Goal: Task Accomplishment & Management: Manage account settings

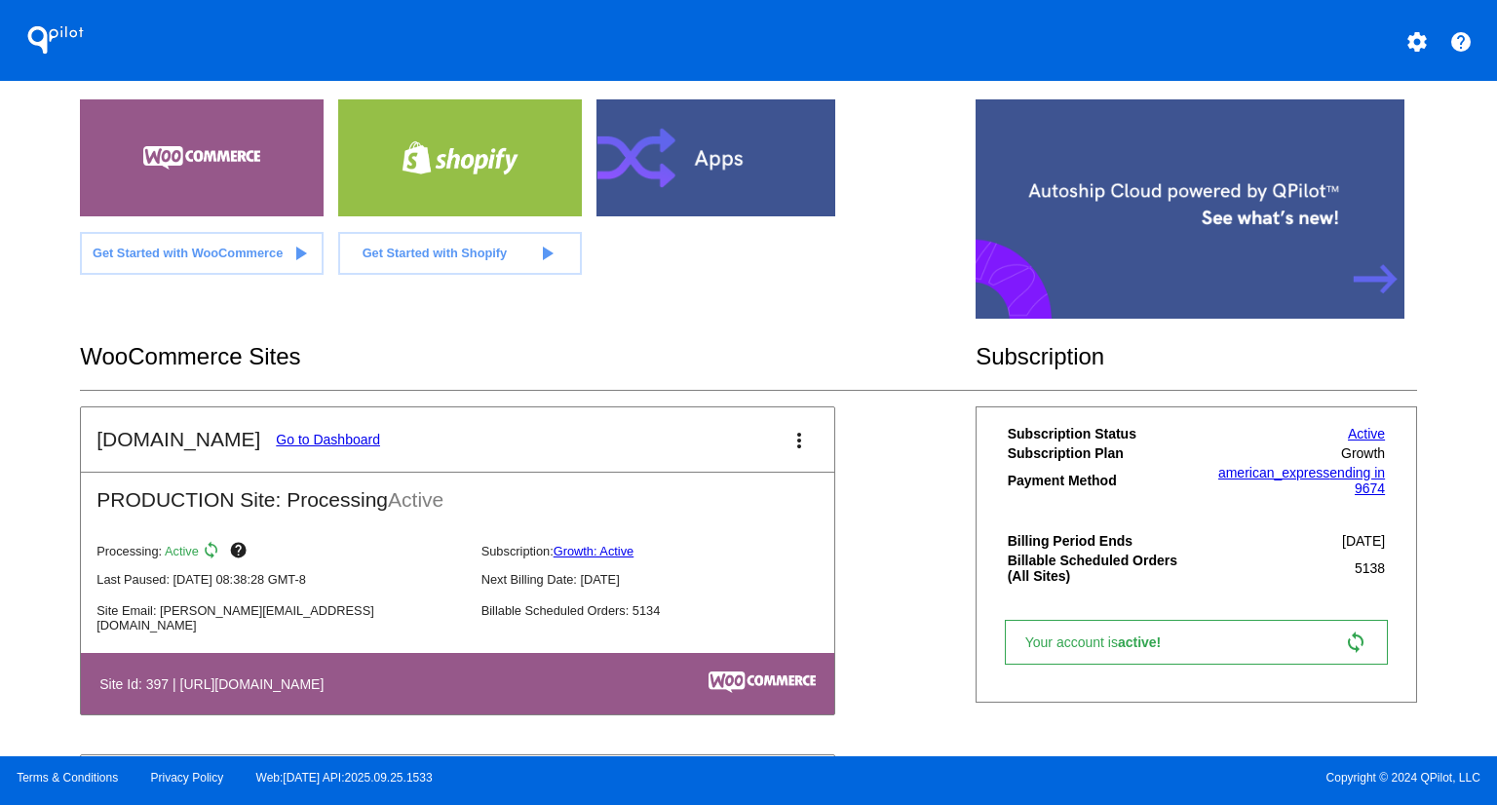
scroll to position [390, 0]
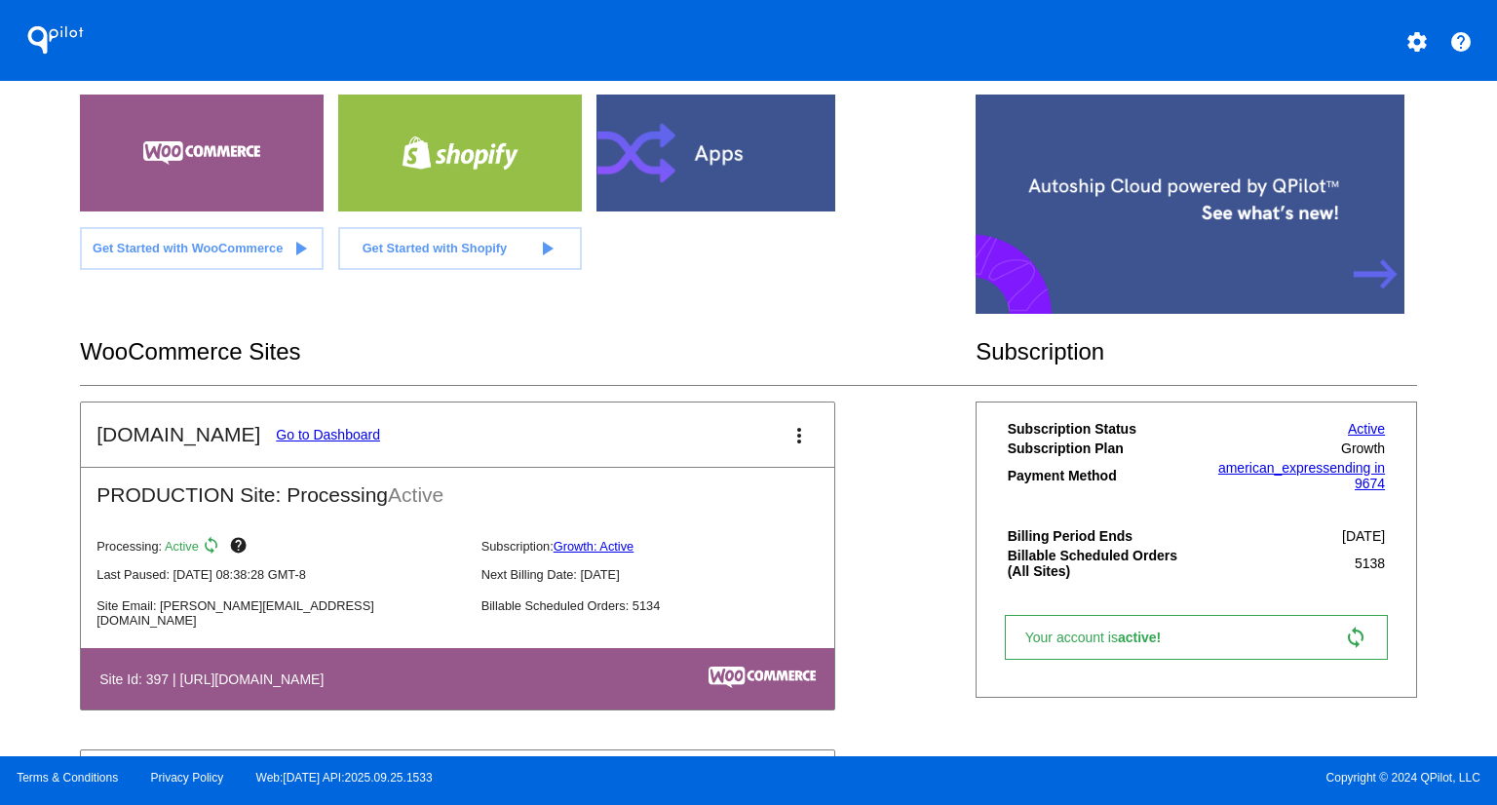
click at [331, 432] on link "Go to Dashboard" at bounding box center [328, 435] width 104 height 16
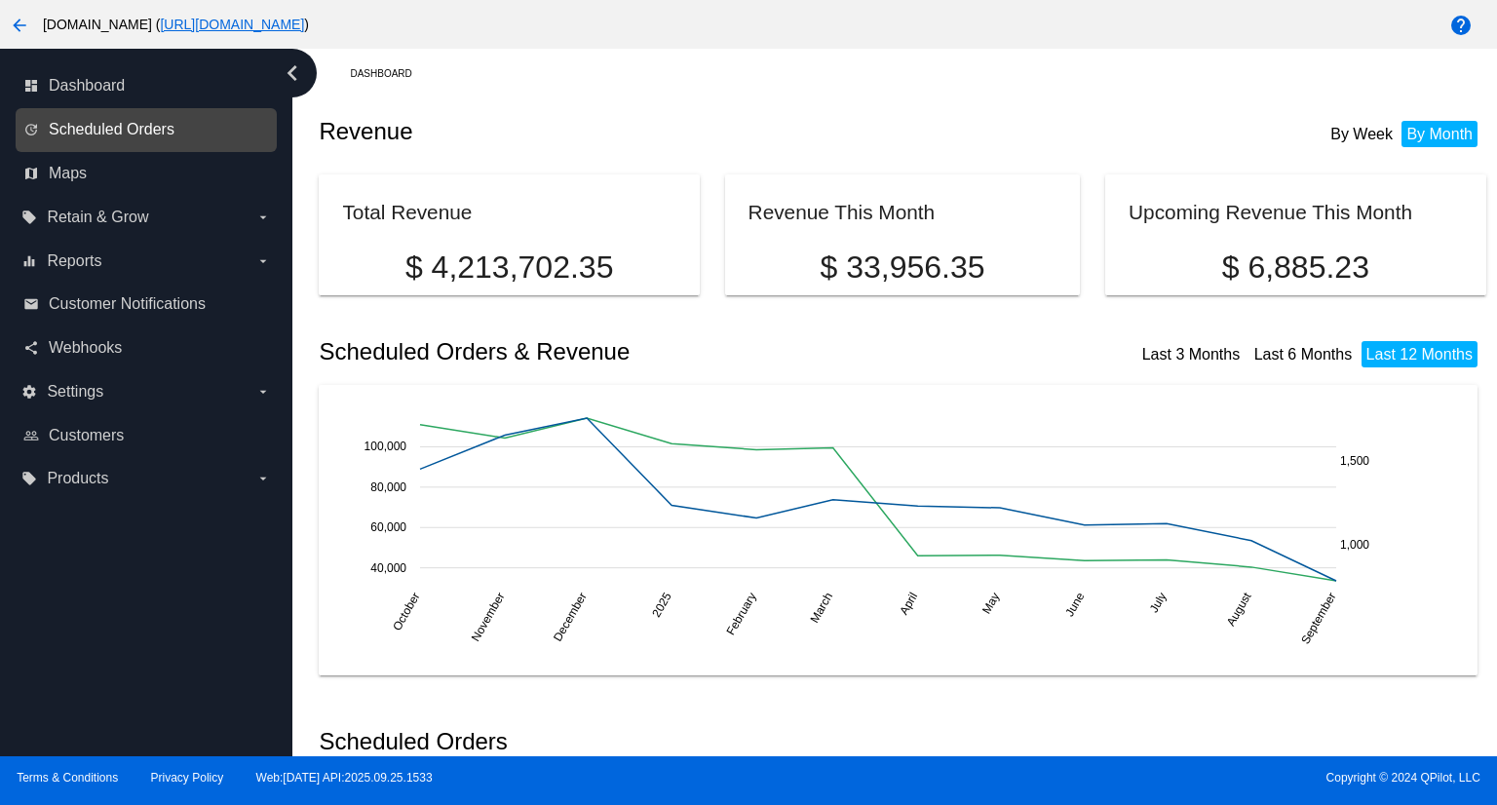
click at [165, 132] on span "Scheduled Orders" at bounding box center [112, 130] width 126 height 18
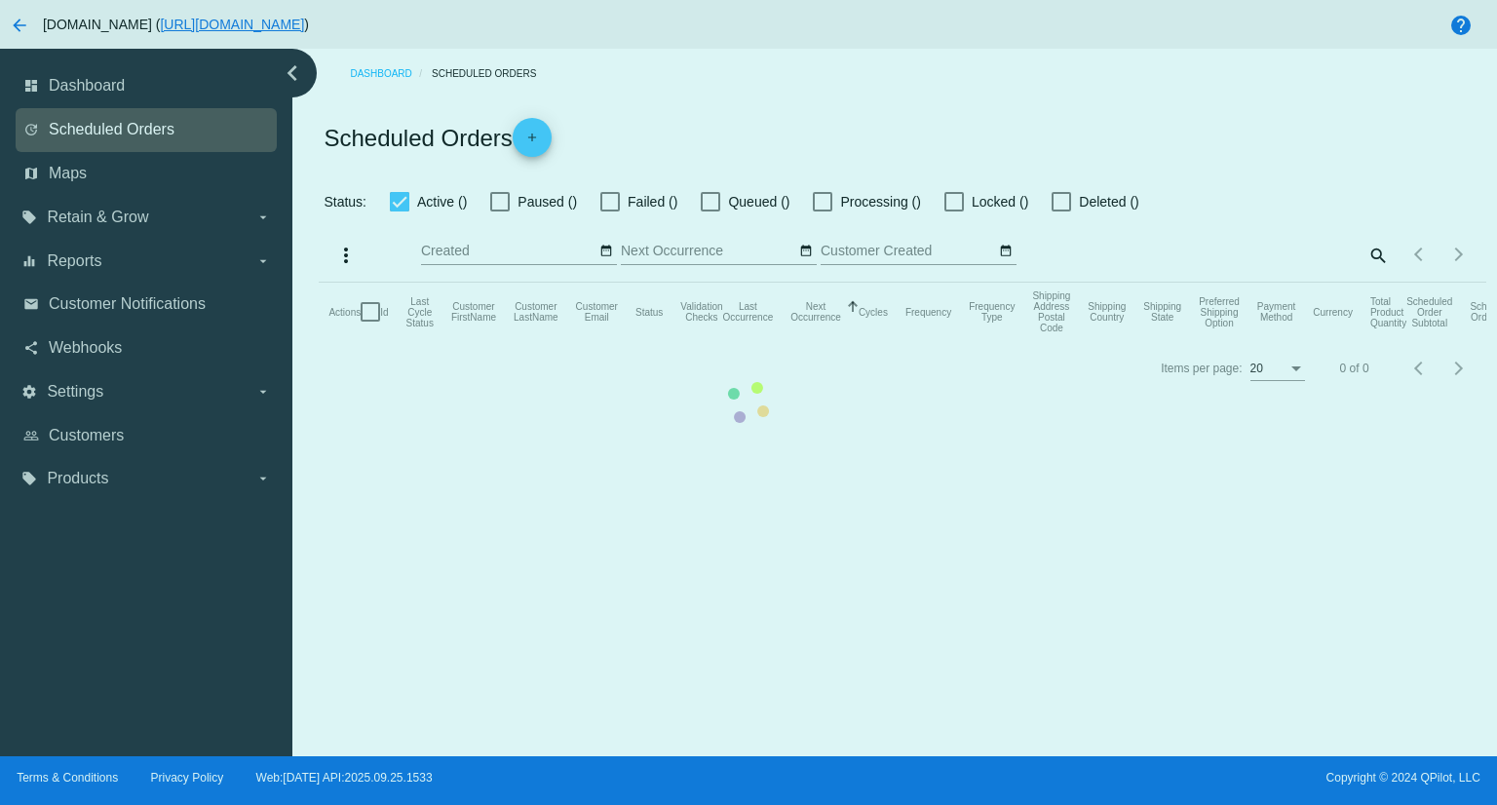
checkbox input "true"
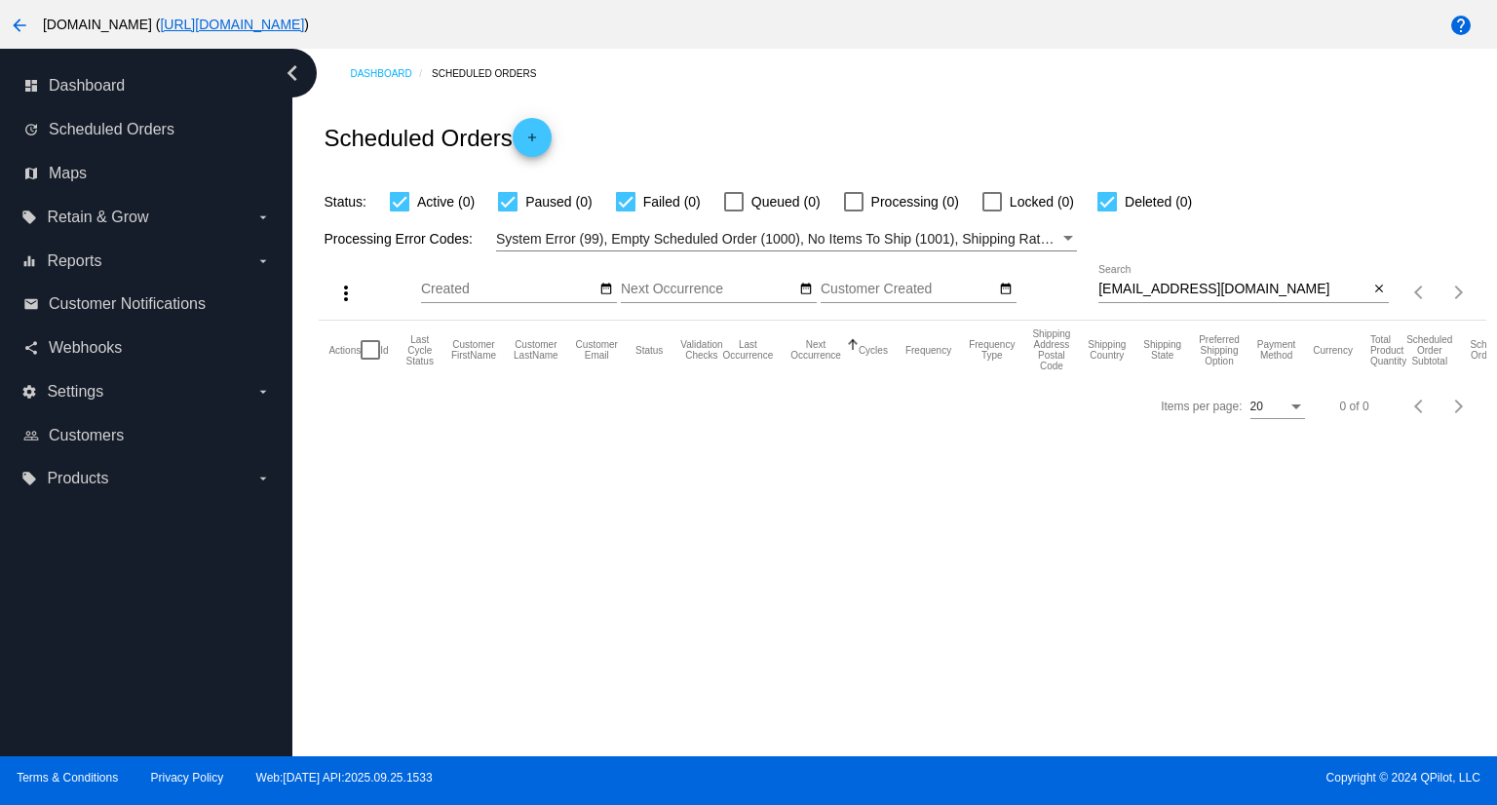
click at [1268, 281] on div "[EMAIL_ADDRESS][DOMAIN_NAME] Search" at bounding box center [1234, 284] width 270 height 38
click at [1268, 283] on input "[EMAIL_ADDRESS][DOMAIN_NAME]" at bounding box center [1234, 290] width 270 height 16
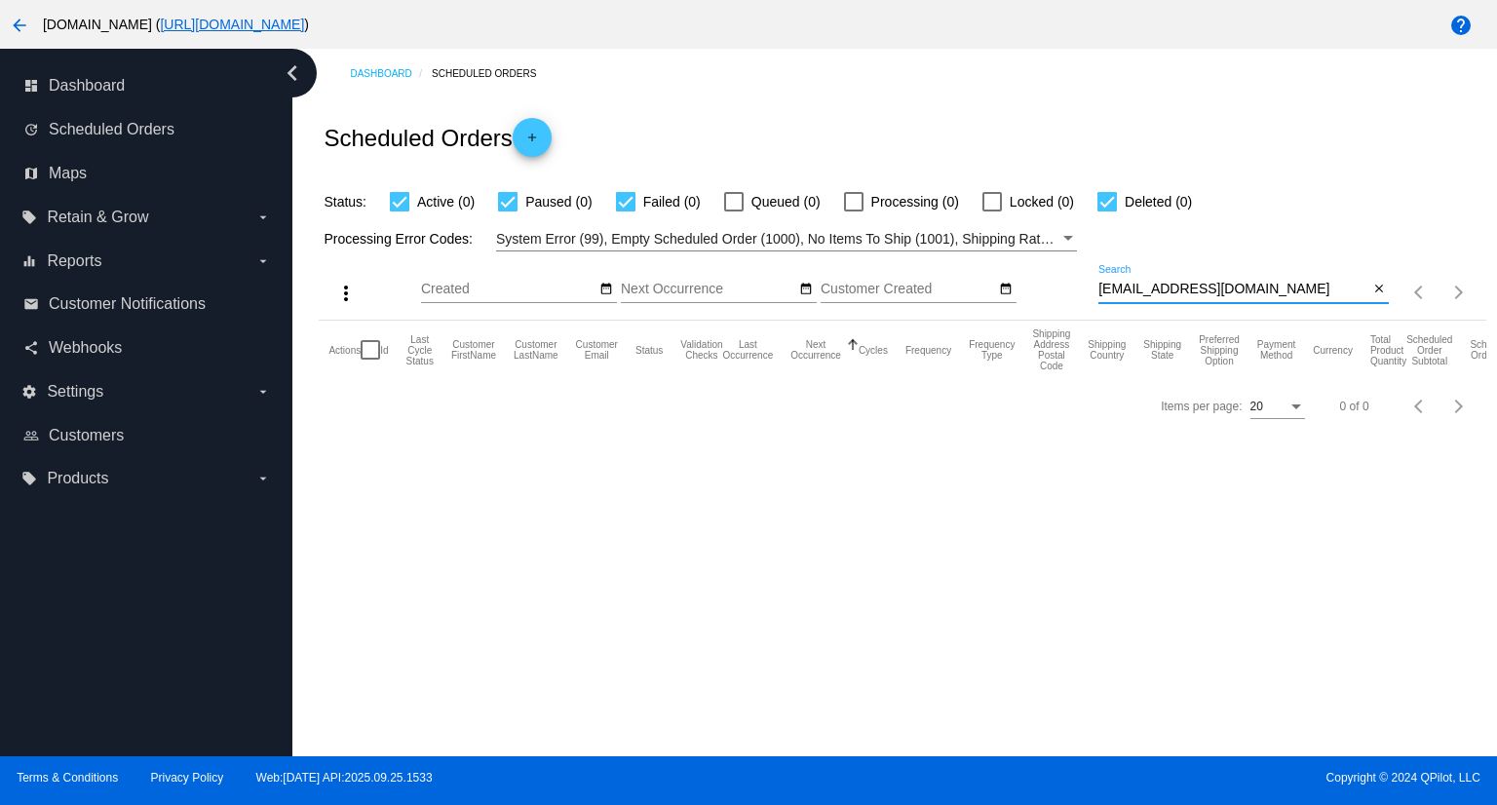
click at [1268, 283] on input "[EMAIL_ADDRESS][DOMAIN_NAME]" at bounding box center [1234, 290] width 270 height 16
paste input "ericcandylexy1@ao"
drag, startPoint x: 1326, startPoint y: 291, endPoint x: 1014, endPoint y: 291, distance: 312.0
click at [1014, 291] on div "more_vert Sep Jan Feb Mar [DATE]" at bounding box center [902, 286] width 1167 height 69
paste input "[PERSON_NAME]"
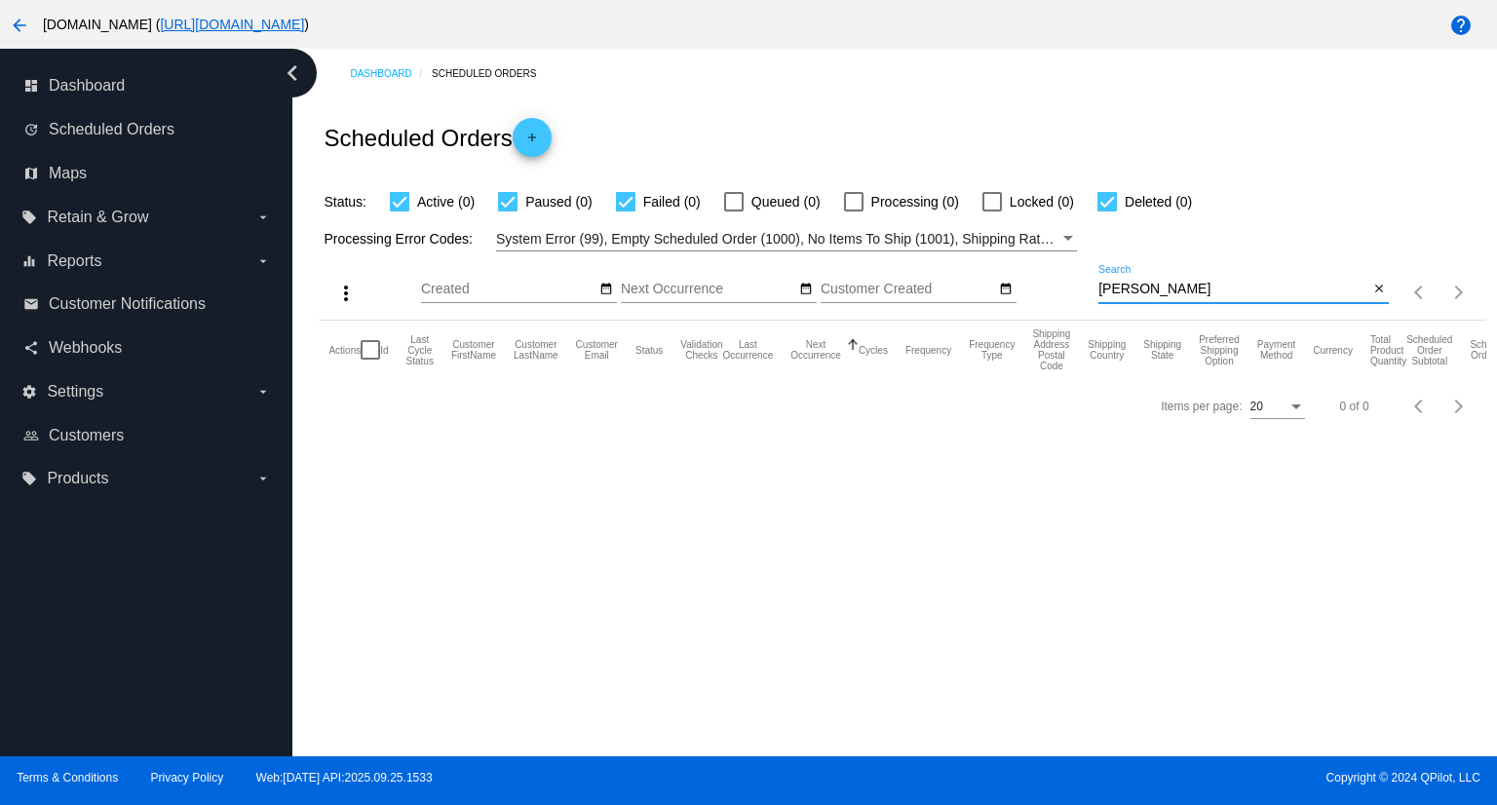
type input "[PERSON_NAME]"
